Goal: Communication & Community: Participate in discussion

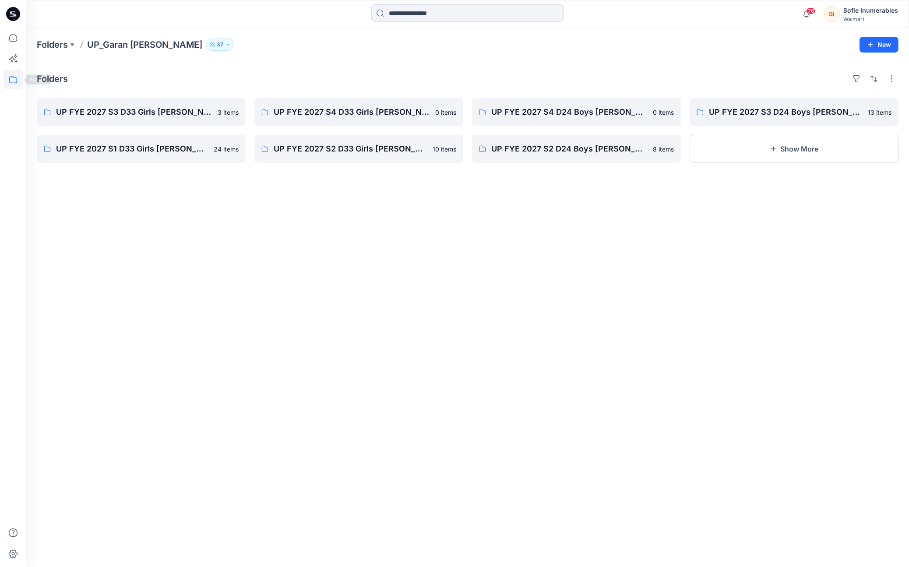
click at [14, 81] on icon at bounding box center [13, 79] width 19 height 19
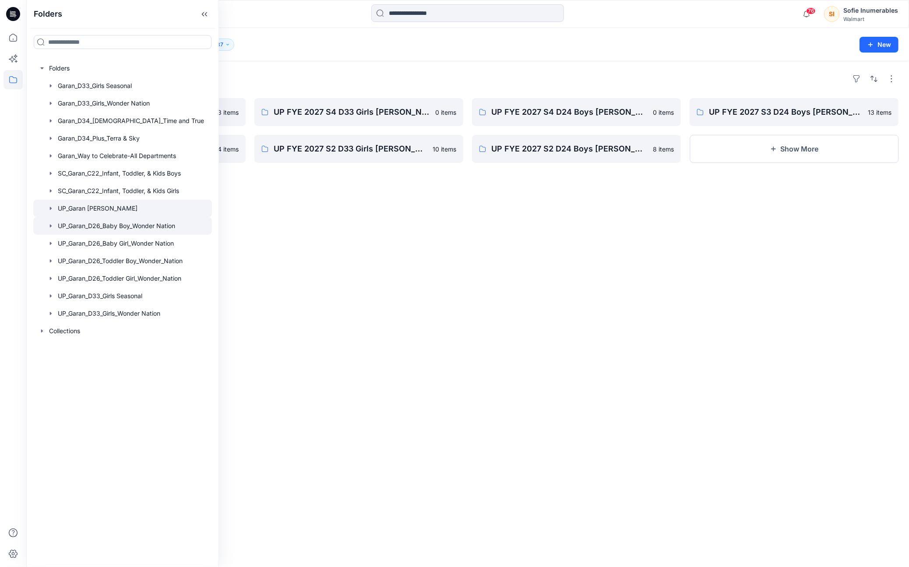
click at [52, 227] on icon "button" at bounding box center [51, 225] width 2 height 3
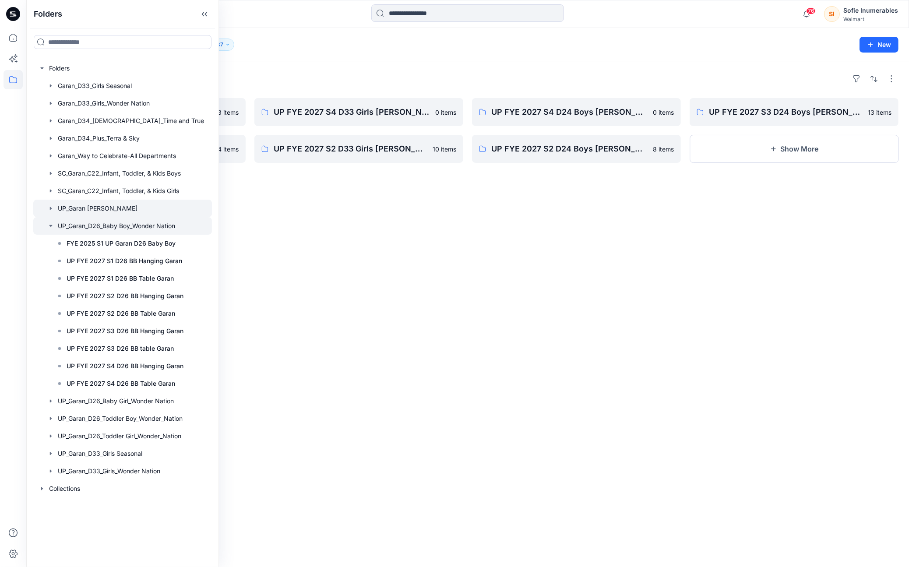
click at [54, 229] on icon "button" at bounding box center [50, 225] width 7 height 7
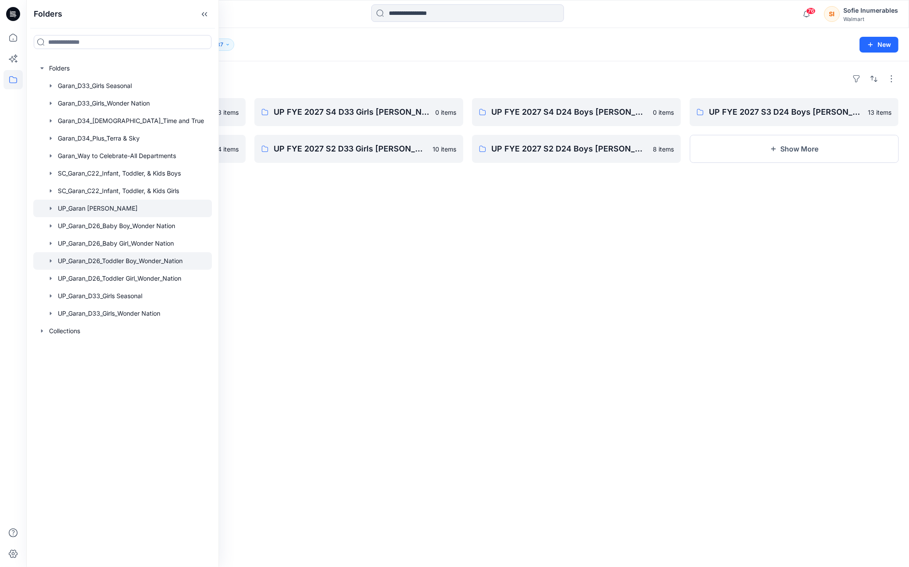
click at [53, 264] on icon "button" at bounding box center [50, 260] width 7 height 7
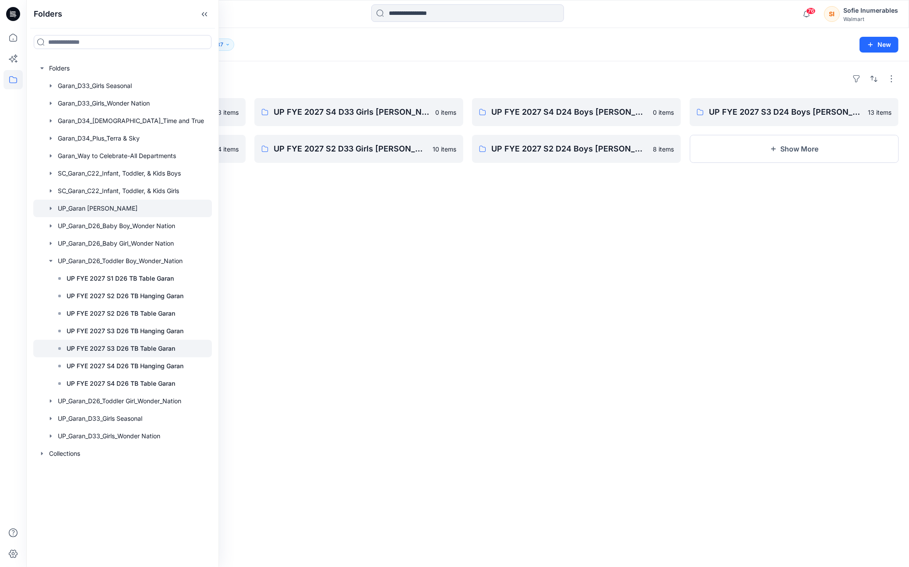
click at [116, 354] on p "UP FYE 2027 S3 D26 TB Table Garan" at bounding box center [121, 348] width 109 height 11
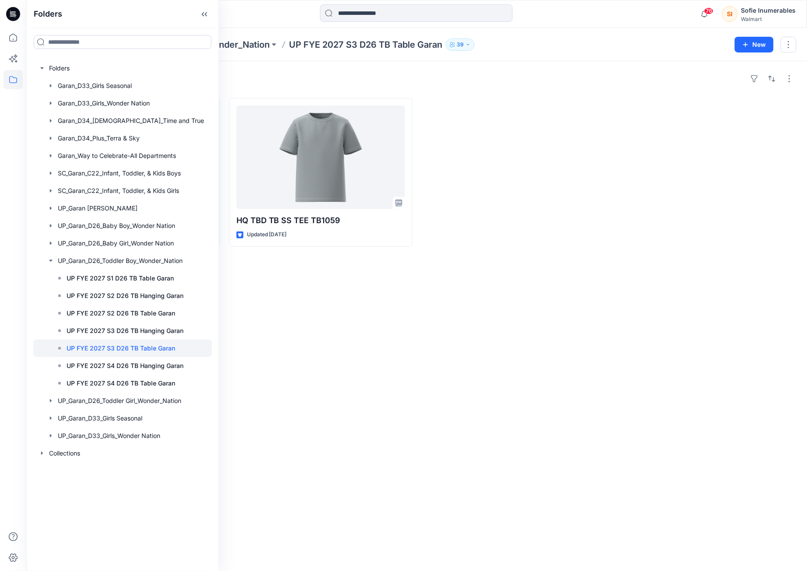
click at [198, 14] on icon at bounding box center [204, 14] width 14 height 14
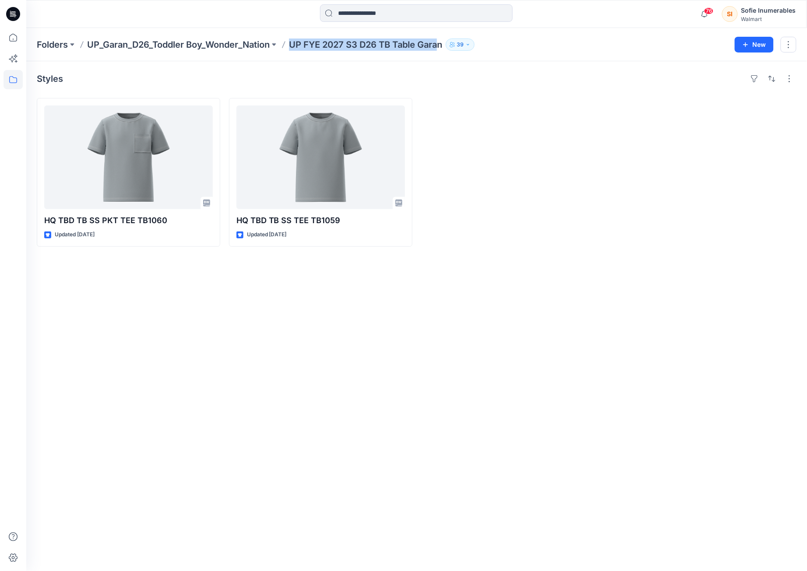
drag, startPoint x: 297, startPoint y: 47, endPoint x: 350, endPoint y: 74, distance: 59.1
click at [442, 49] on p "UP FYE 2027 S3 D26 TB Table Garan" at bounding box center [365, 45] width 153 height 12
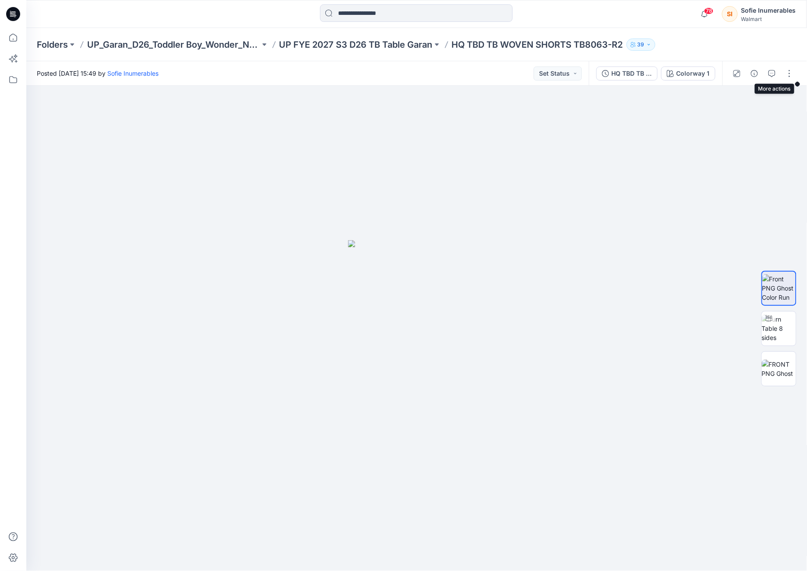
click at [789, 72] on button "button" at bounding box center [789, 74] width 14 height 14
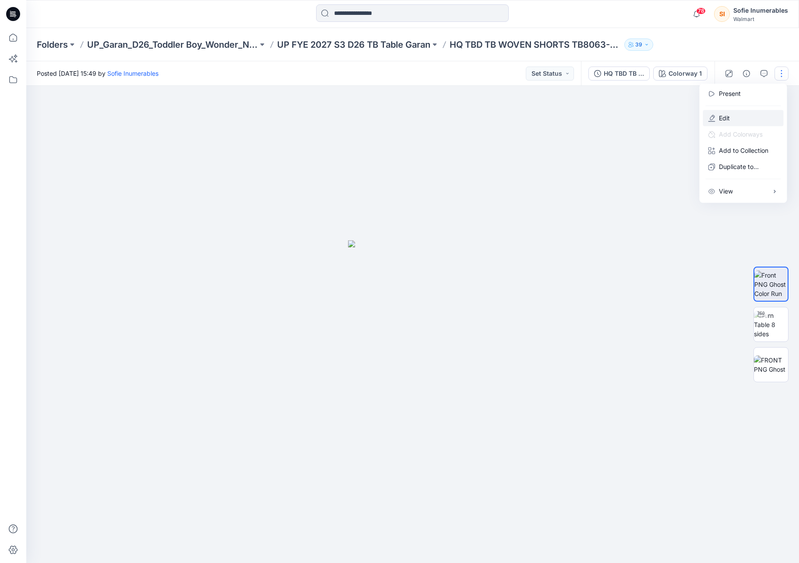
click at [738, 125] on button "Edit" at bounding box center [743, 118] width 81 height 16
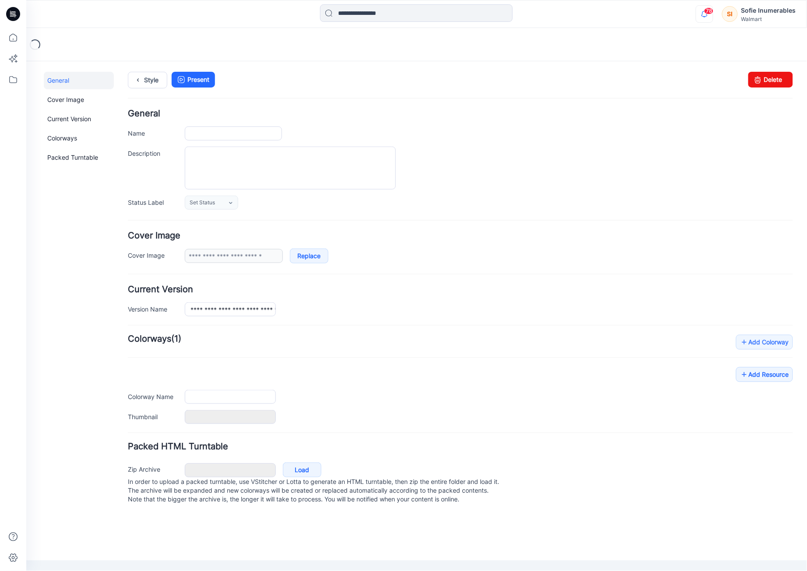
type input "**********"
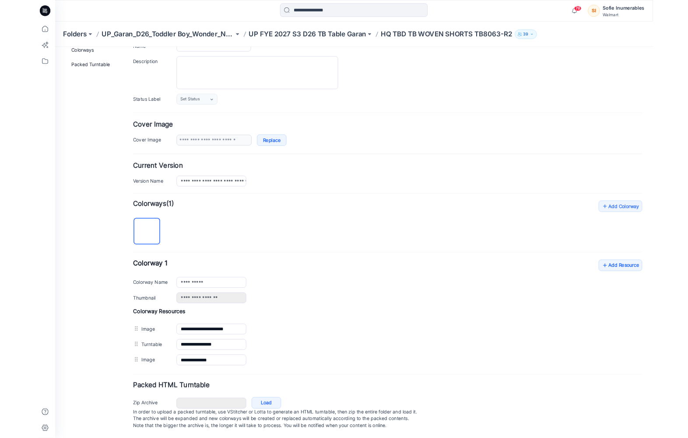
scroll to position [85, 0]
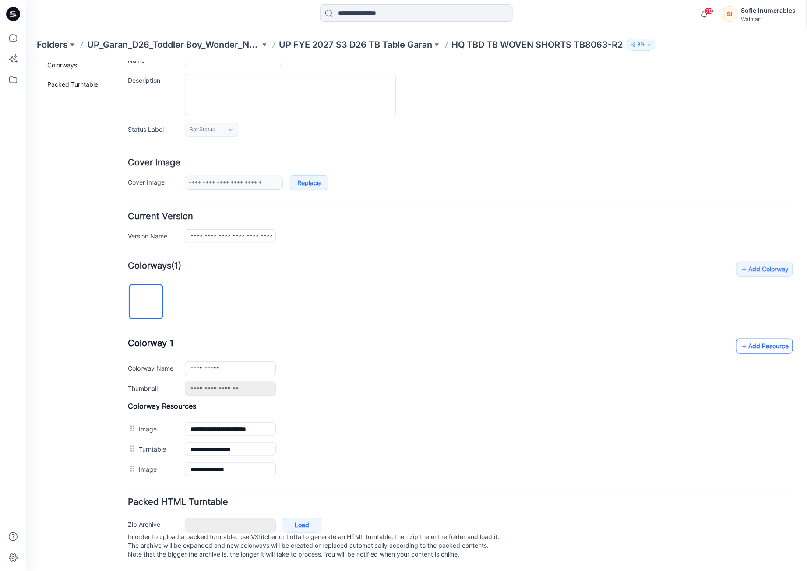
click at [753, 338] on link "Add Resource" at bounding box center [763, 345] width 57 height 15
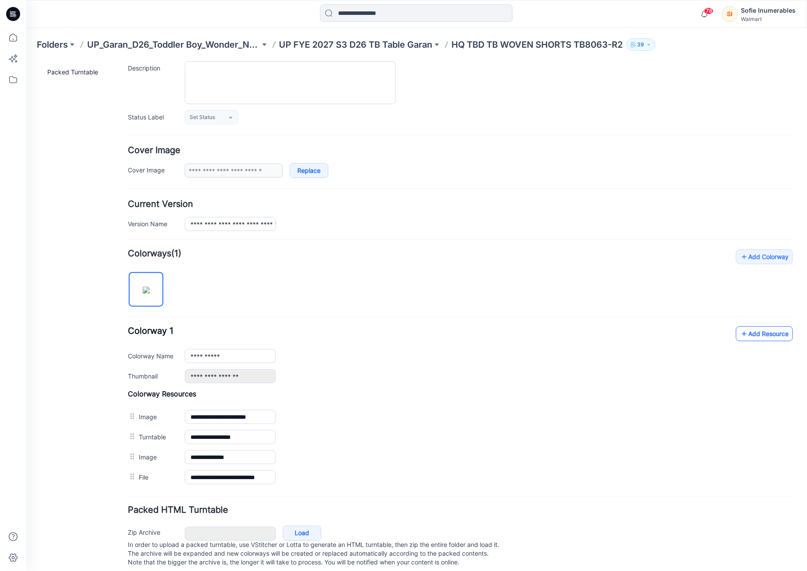
click at [749, 337] on link "Add Resource" at bounding box center [763, 333] width 57 height 15
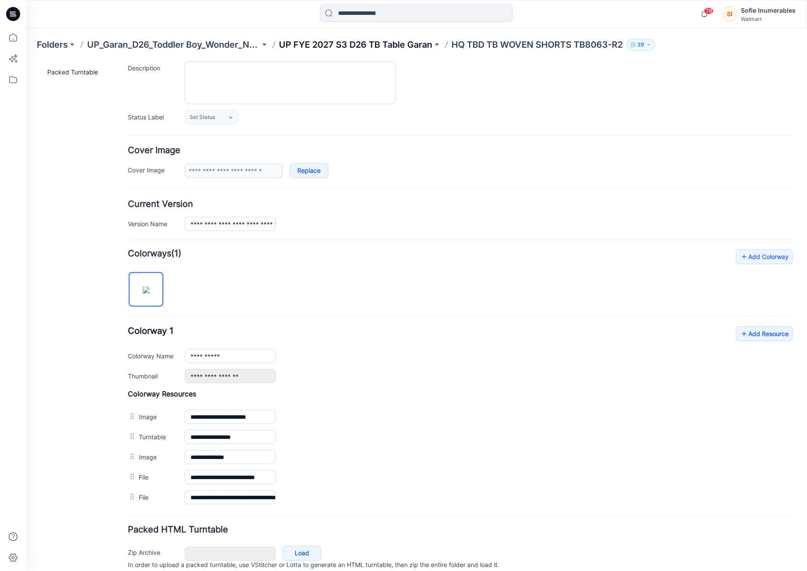
click at [378, 44] on p "UP FYE 2027 S3 D26 TB Table Garan" at bounding box center [355, 45] width 153 height 12
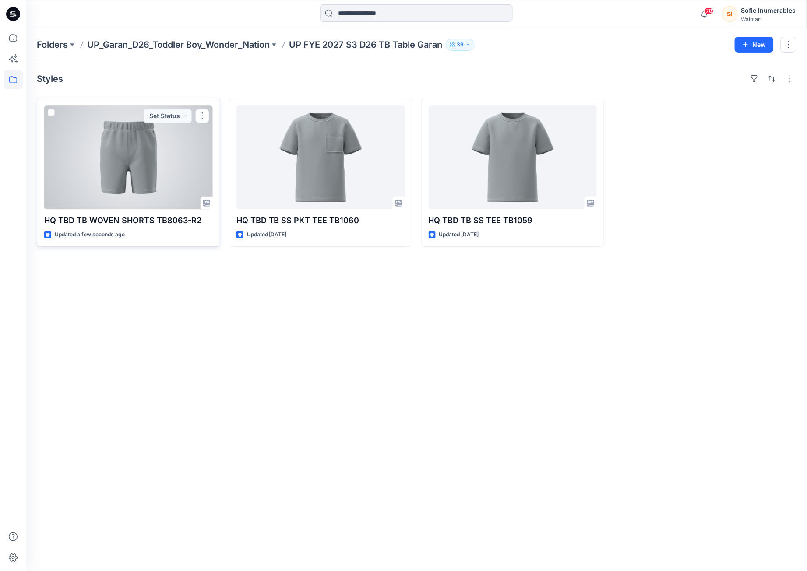
click at [186, 163] on div at bounding box center [128, 157] width 169 height 104
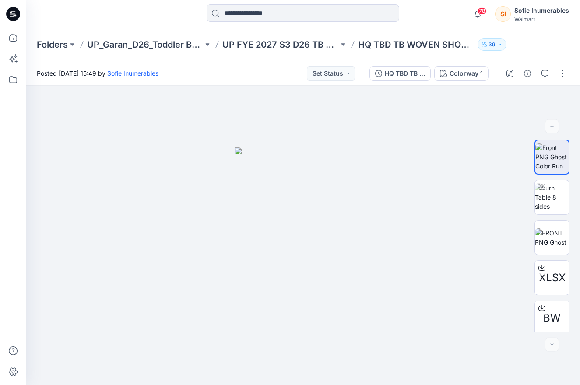
click at [546, 75] on button "button" at bounding box center [545, 74] width 14 height 14
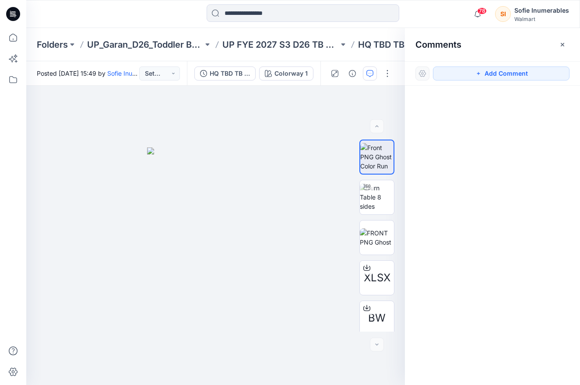
drag, startPoint x: 462, startPoint y: 125, endPoint x: 465, endPoint y: 111, distance: 14.4
click at [462, 125] on div at bounding box center [492, 219] width 175 height 267
click at [488, 77] on button "Add Comment" at bounding box center [501, 74] width 137 height 14
click at [474, 68] on button "Click on the style to leave a comment" at bounding box center [501, 74] width 137 height 14
click at [456, 70] on button "Click on the style to leave a comment" at bounding box center [501, 74] width 137 height 14
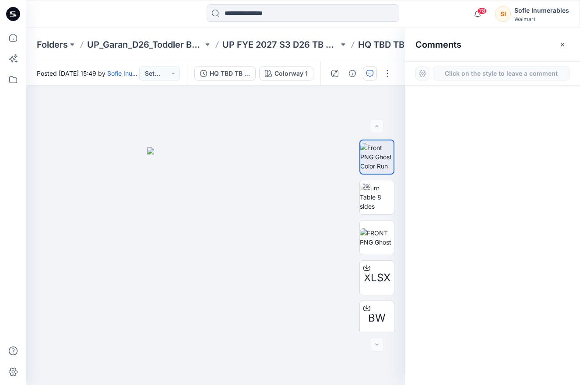
click at [445, 73] on button "Click on the style to leave a comment" at bounding box center [501, 74] width 137 height 14
click at [321, 156] on div "1" at bounding box center [215, 235] width 379 height 299
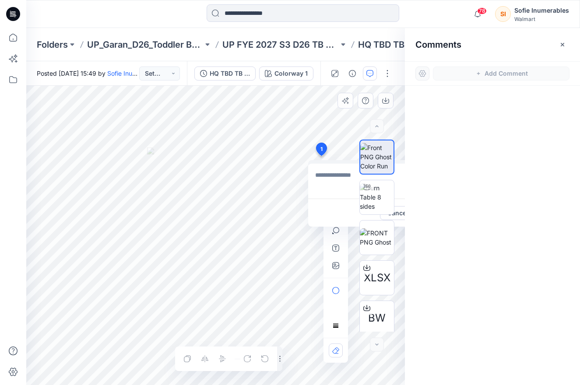
click at [322, 144] on icon at bounding box center [321, 149] width 11 height 13
click at [564, 42] on icon "button" at bounding box center [562, 44] width 7 height 7
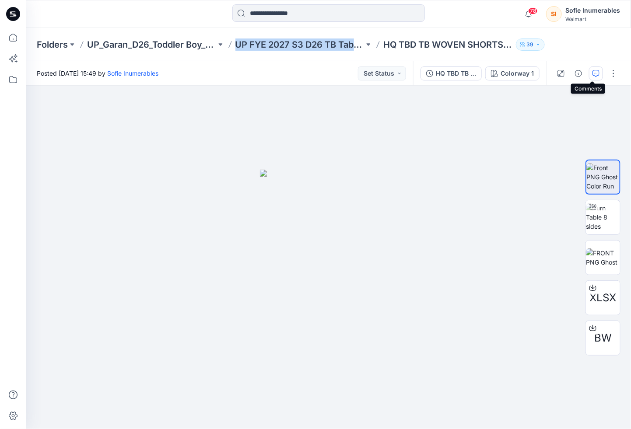
click at [593, 76] on icon "button" at bounding box center [596, 73] width 7 height 7
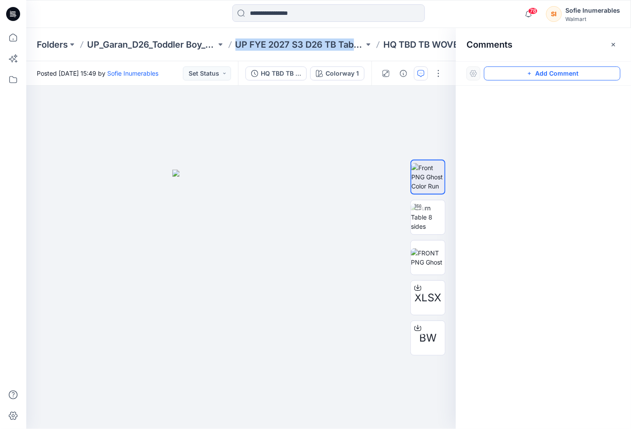
click at [592, 75] on button "Add Comment" at bounding box center [552, 74] width 137 height 14
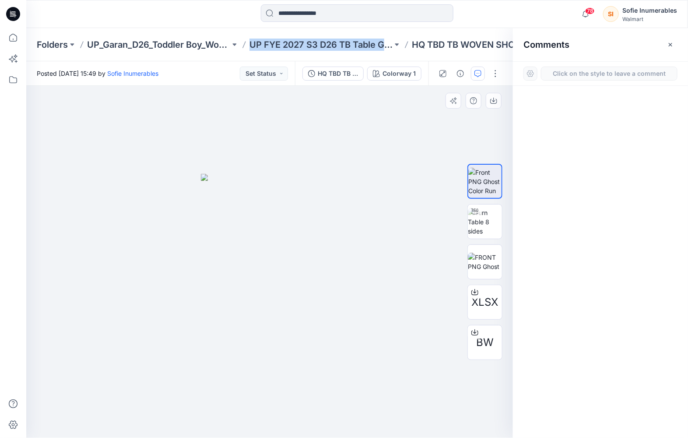
click at [184, 176] on div "1" at bounding box center [269, 262] width 487 height 352
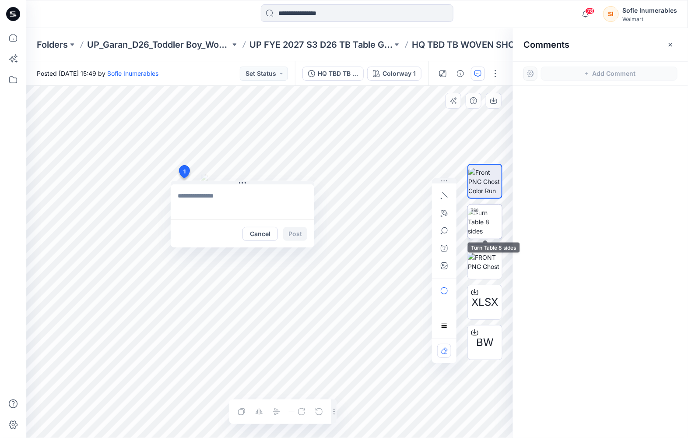
click at [479, 223] on img at bounding box center [485, 222] width 34 height 28
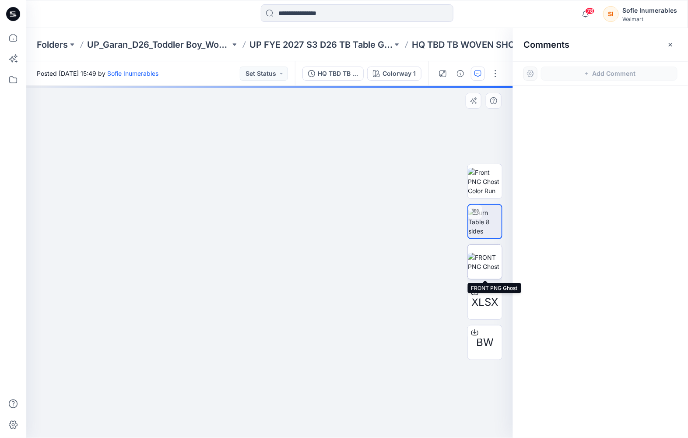
click at [487, 256] on img at bounding box center [485, 262] width 34 height 18
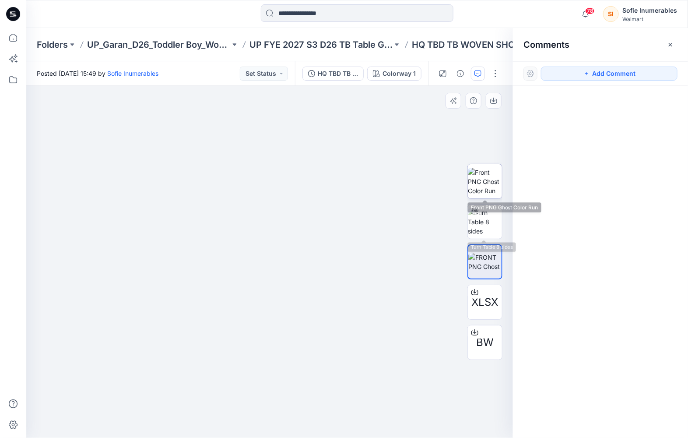
click at [489, 180] on img at bounding box center [485, 182] width 34 height 28
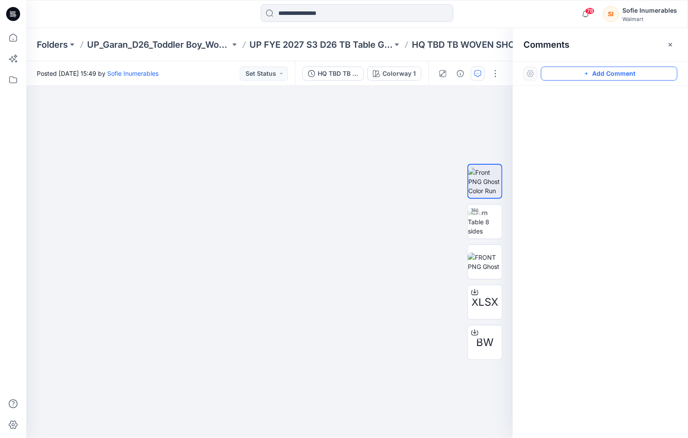
click at [600, 77] on button "Add Comment" at bounding box center [609, 74] width 137 height 14
click at [167, 187] on div "1" at bounding box center [269, 262] width 487 height 352
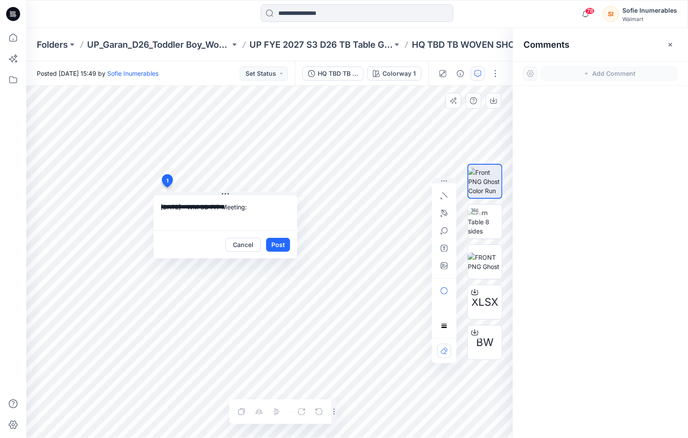
drag, startPoint x: 269, startPoint y: 207, endPoint x: 272, endPoint y: 200, distance: 7.8
click at [272, 206] on textarea "**********" at bounding box center [226, 212] width 144 height 35
paste textarea "**********"
click at [252, 218] on textarea "**********" at bounding box center [226, 212] width 144 height 35
click at [227, 219] on textarea "**********" at bounding box center [226, 212] width 144 height 35
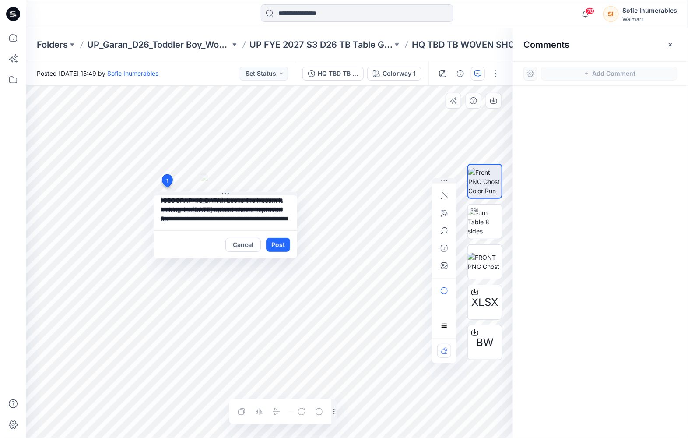
click at [234, 211] on textarea "**********" at bounding box center [226, 212] width 144 height 35
type textarea "**********"
click at [272, 244] on button "Post" at bounding box center [278, 245] width 24 height 14
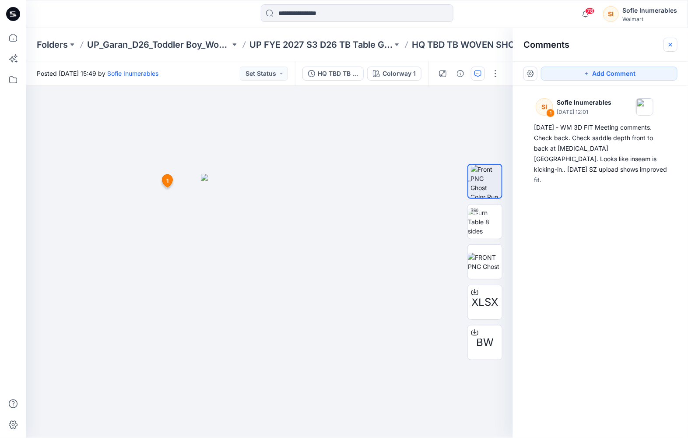
click at [668, 45] on icon "button" at bounding box center [670, 44] width 7 height 7
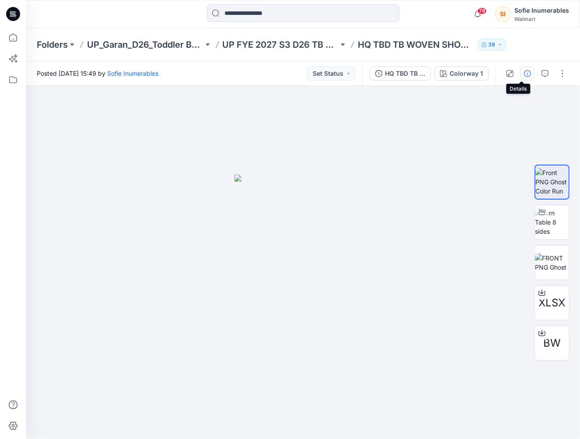
click at [524, 70] on icon "button" at bounding box center [527, 73] width 7 height 7
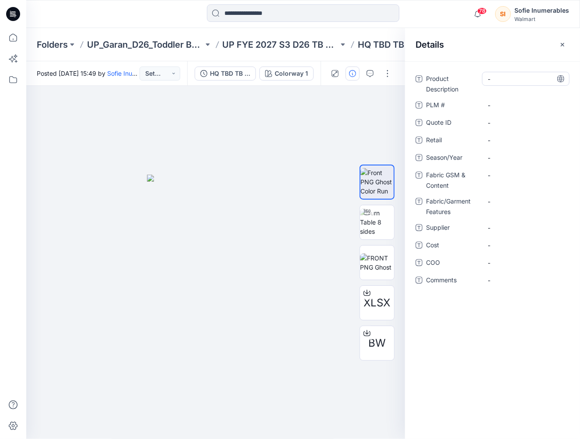
click at [502, 79] on Description "-" at bounding box center [526, 78] width 76 height 9
type textarea "**********"
click at [495, 156] on span "-" at bounding box center [526, 157] width 76 height 9
type textarea "**********"
click at [502, 226] on span "-" at bounding box center [526, 227] width 76 height 9
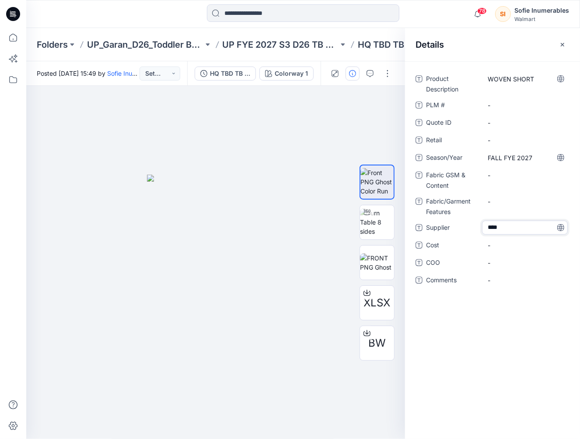
type textarea "*****"
click at [502, 177] on Content "-" at bounding box center [526, 175] width 76 height 9
type textarea "**********"
click at [495, 196] on div "-" at bounding box center [526, 201] width 88 height 14
click at [505, 175] on Content "-" at bounding box center [526, 175] width 76 height 9
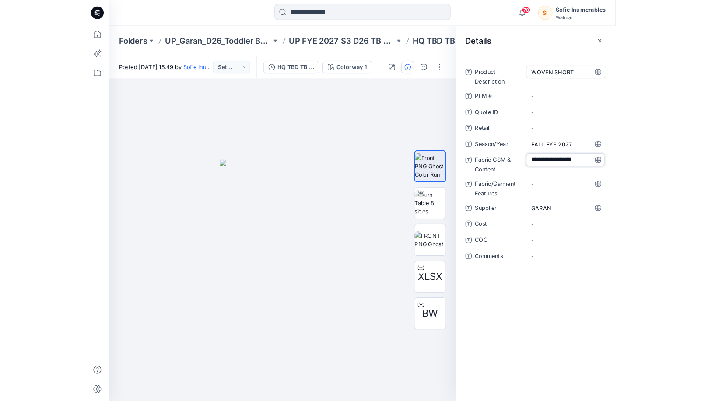
scroll to position [7, 0]
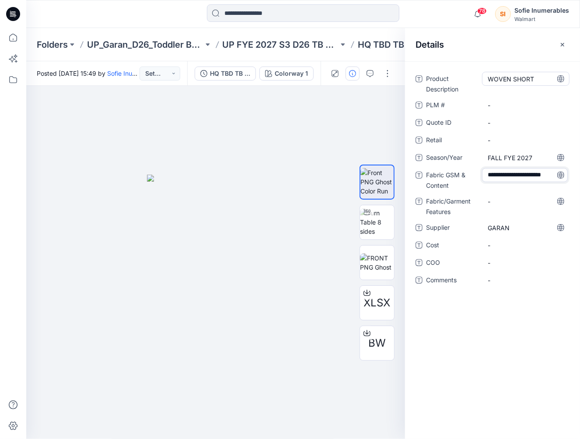
type textarea "**********"
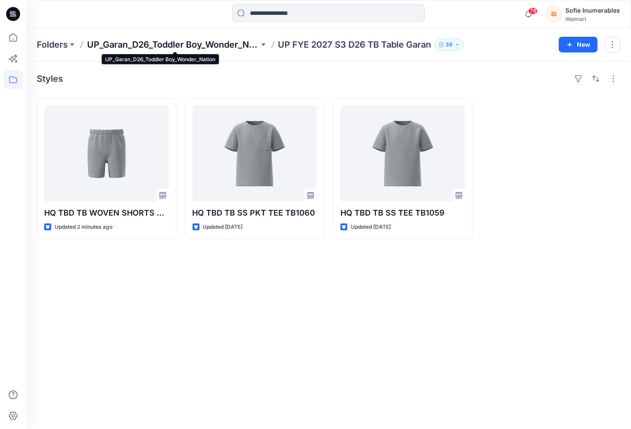
click at [209, 39] on p "UP_Garan_D26_Toddler Boy_Wonder_Nation" at bounding box center [173, 45] width 172 height 12
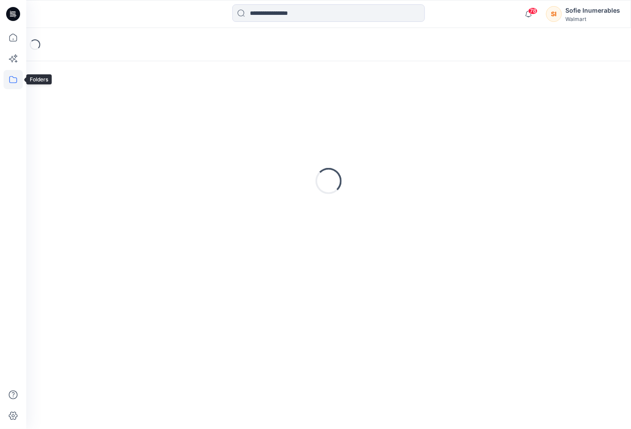
click at [20, 82] on icon at bounding box center [13, 79] width 19 height 19
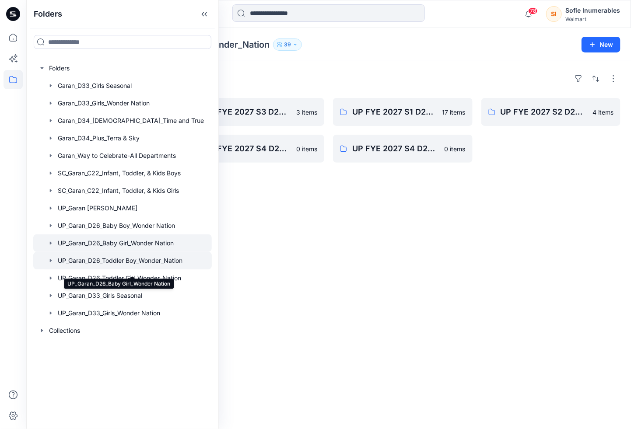
click at [92, 252] on div at bounding box center [122, 244] width 179 height 18
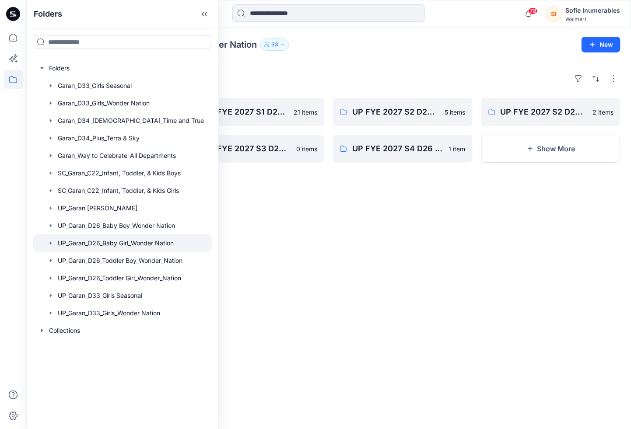
click at [339, 195] on div "Folders UP FYE 2027 S1 D26 BG Hanging Garan 3 items UP FYE 2027 S3 D26 BG Table…" at bounding box center [328, 245] width 605 height 368
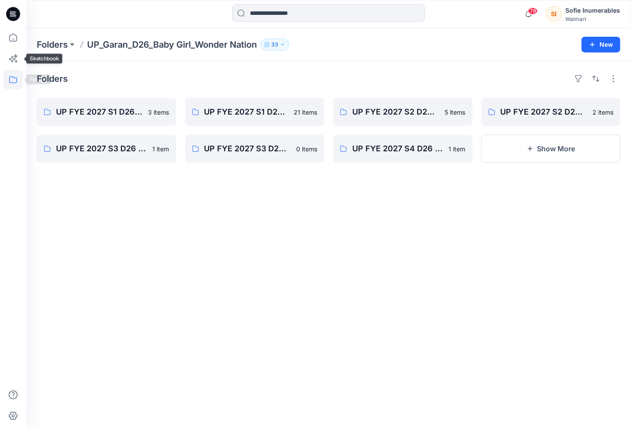
drag, startPoint x: 14, startPoint y: 80, endPoint x: 19, endPoint y: 89, distance: 10.6
click at [14, 81] on icon at bounding box center [13, 79] width 19 height 19
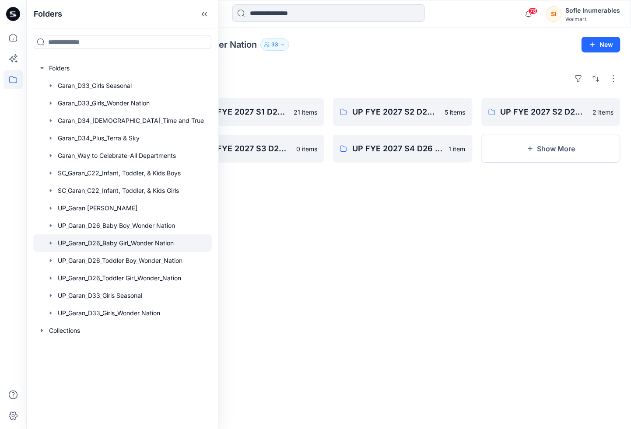
click at [54, 247] on icon "button" at bounding box center [50, 243] width 7 height 7
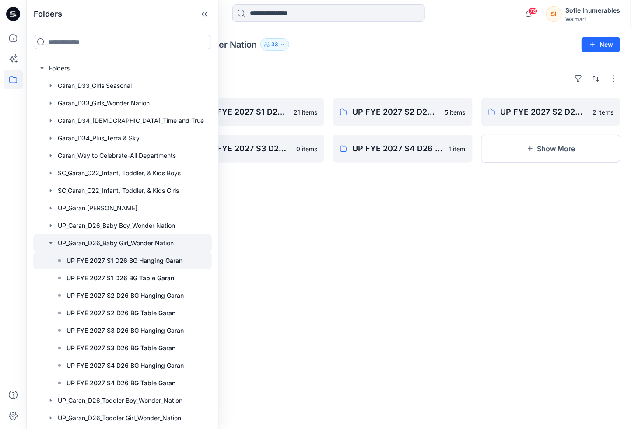
click at [88, 266] on p "UP FYE 2027 S1 D26 BG Hanging Garan" at bounding box center [125, 261] width 116 height 11
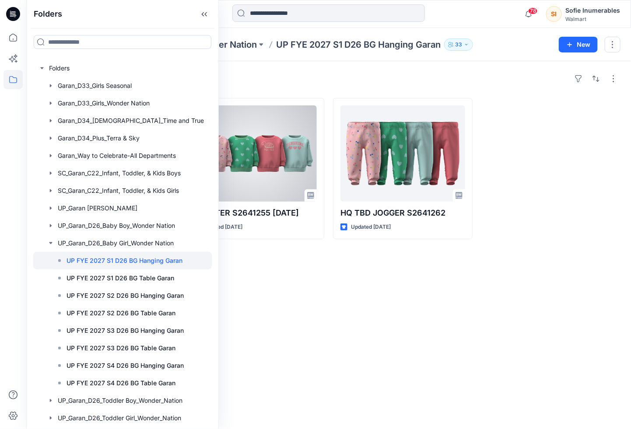
click at [325, 270] on div "Styles HQ021430_NBG SS DRESS Updated a month ago SWEATER S2641255 [DATE] Update…" at bounding box center [328, 245] width 605 height 368
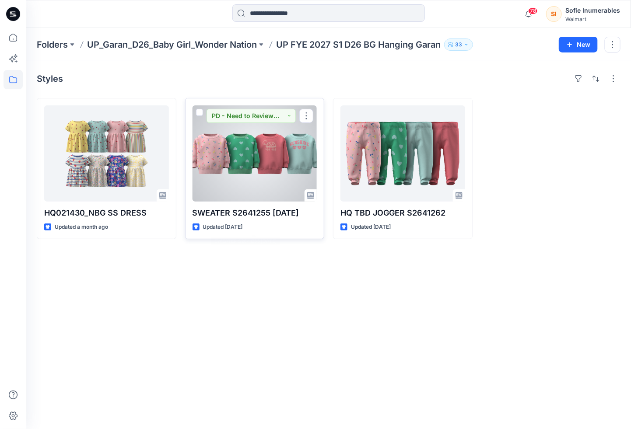
click at [289, 182] on div at bounding box center [255, 153] width 125 height 96
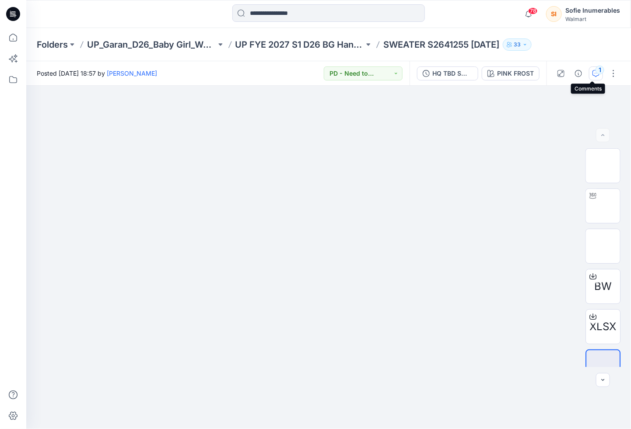
click at [580, 70] on div "1" at bounding box center [600, 70] width 9 height 9
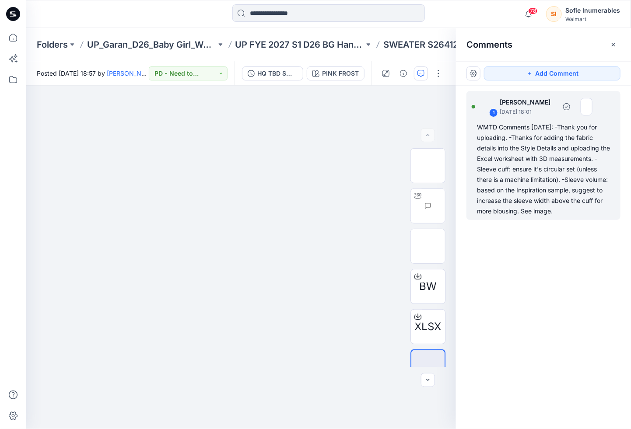
click at [519, 151] on div "WMTD Comments [DATE]: -Thank you for uploading. -Thanks for adding the fabric d…" at bounding box center [543, 169] width 133 height 95
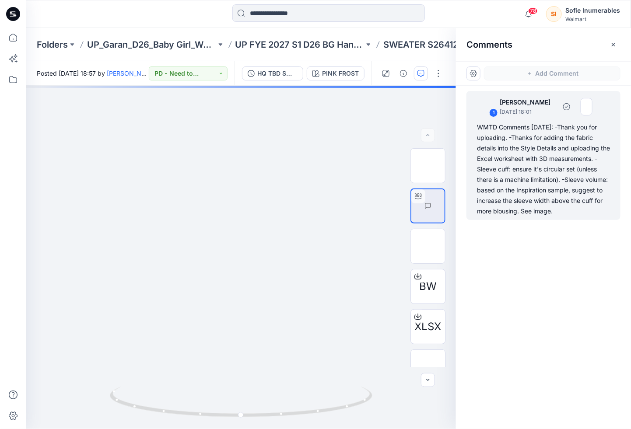
click at [520, 151] on div "WMTD Comments 5.26.25: -Thank you for uploading. -Thanks for adding the fabric …" at bounding box center [543, 169] width 133 height 95
